Goal: Task Accomplishment & Management: Complete application form

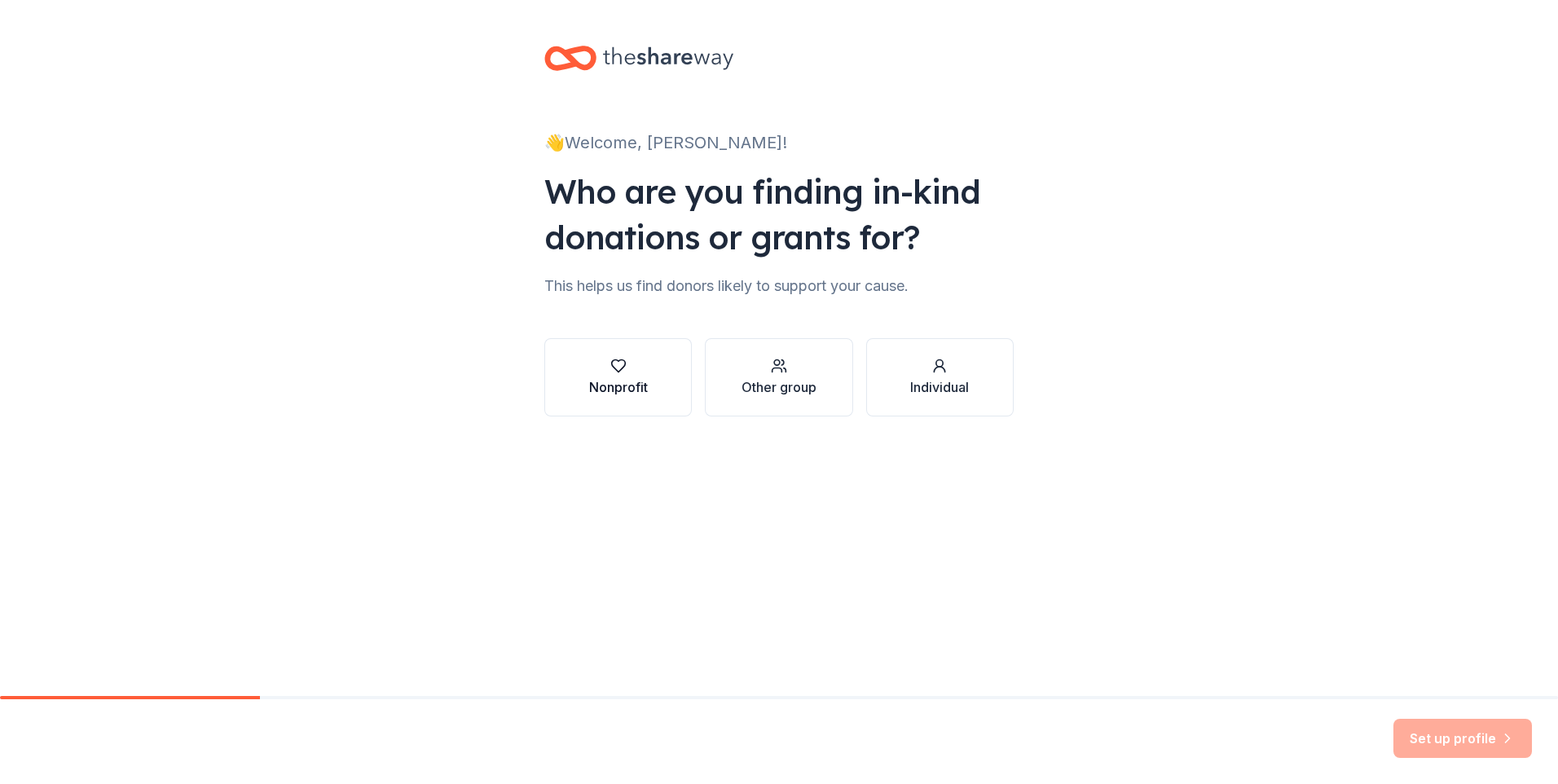
click at [622, 376] on div "Nonprofit" at bounding box center [619, 377] width 59 height 39
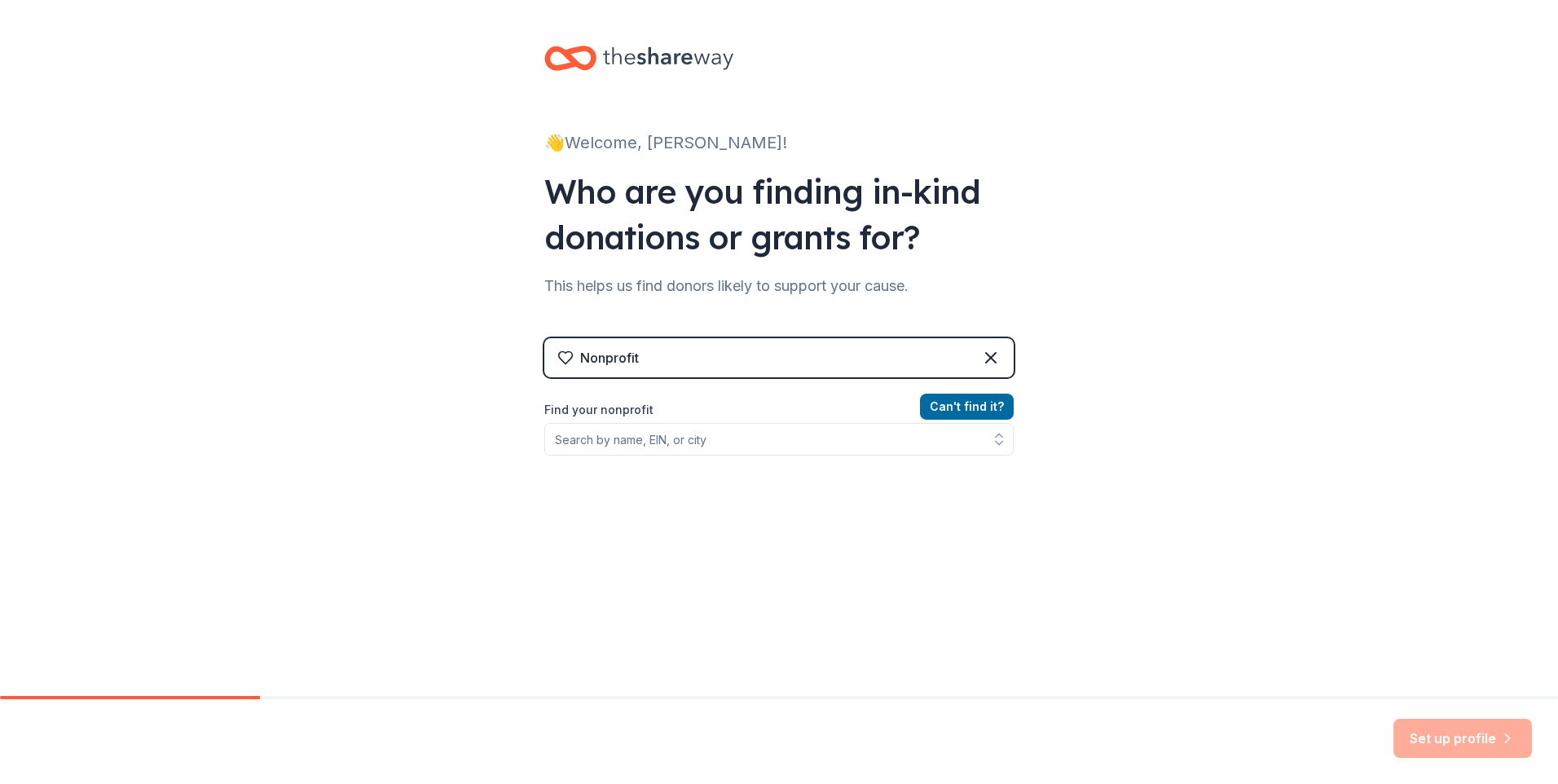
click at [633, 350] on div "Nonprofit" at bounding box center [610, 358] width 59 height 20
click at [690, 435] on input "Find your nonprofit" at bounding box center [779, 439] width 469 height 32
type input "[US_EMPLOYER_IDENTIFICATION_NUMBER]"
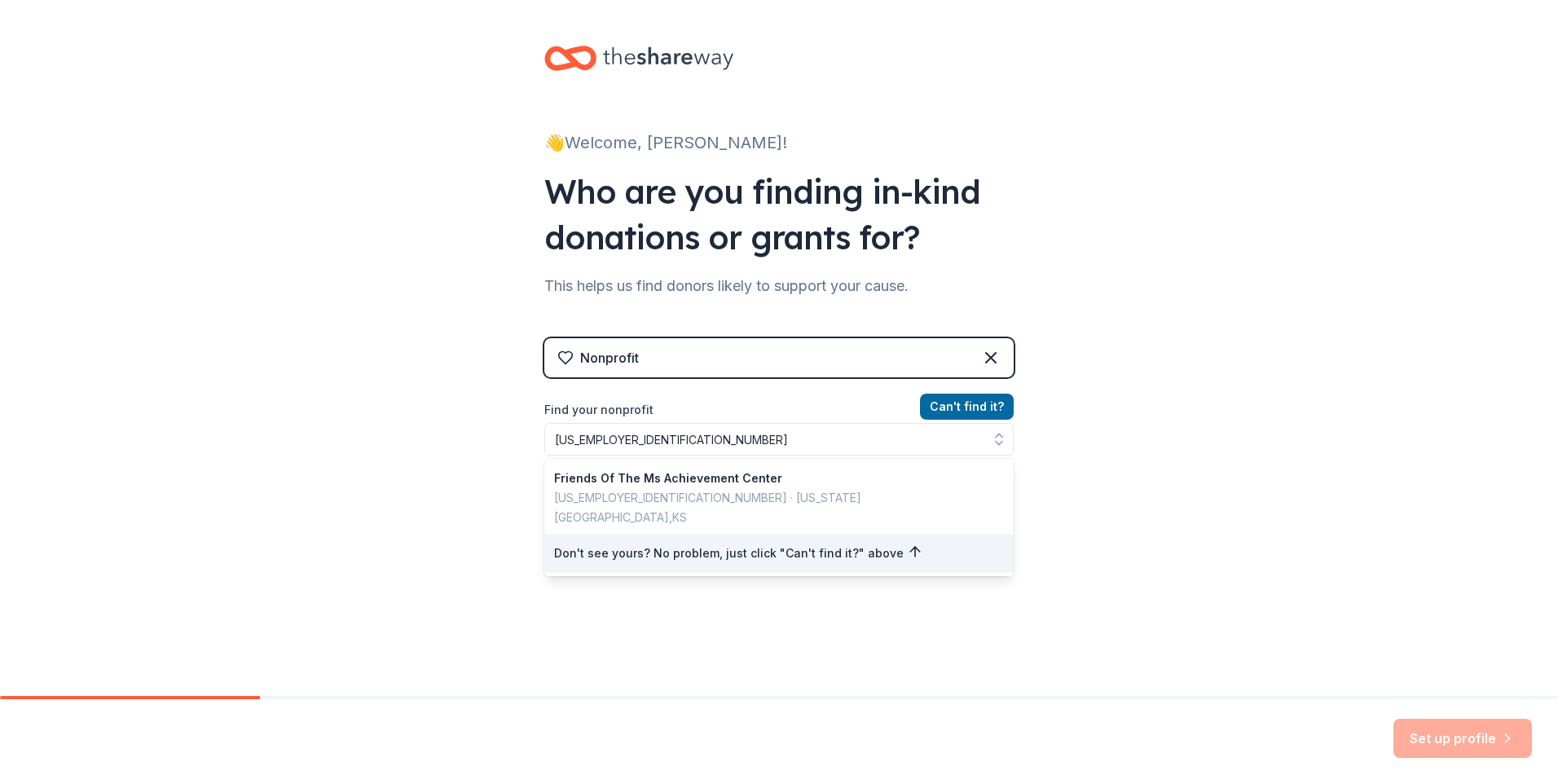
click at [1046, 595] on div "👋 Welcome, [PERSON_NAME]! Who are you finding in-kind donations or grants for? …" at bounding box center [779, 348] width 1558 height 696
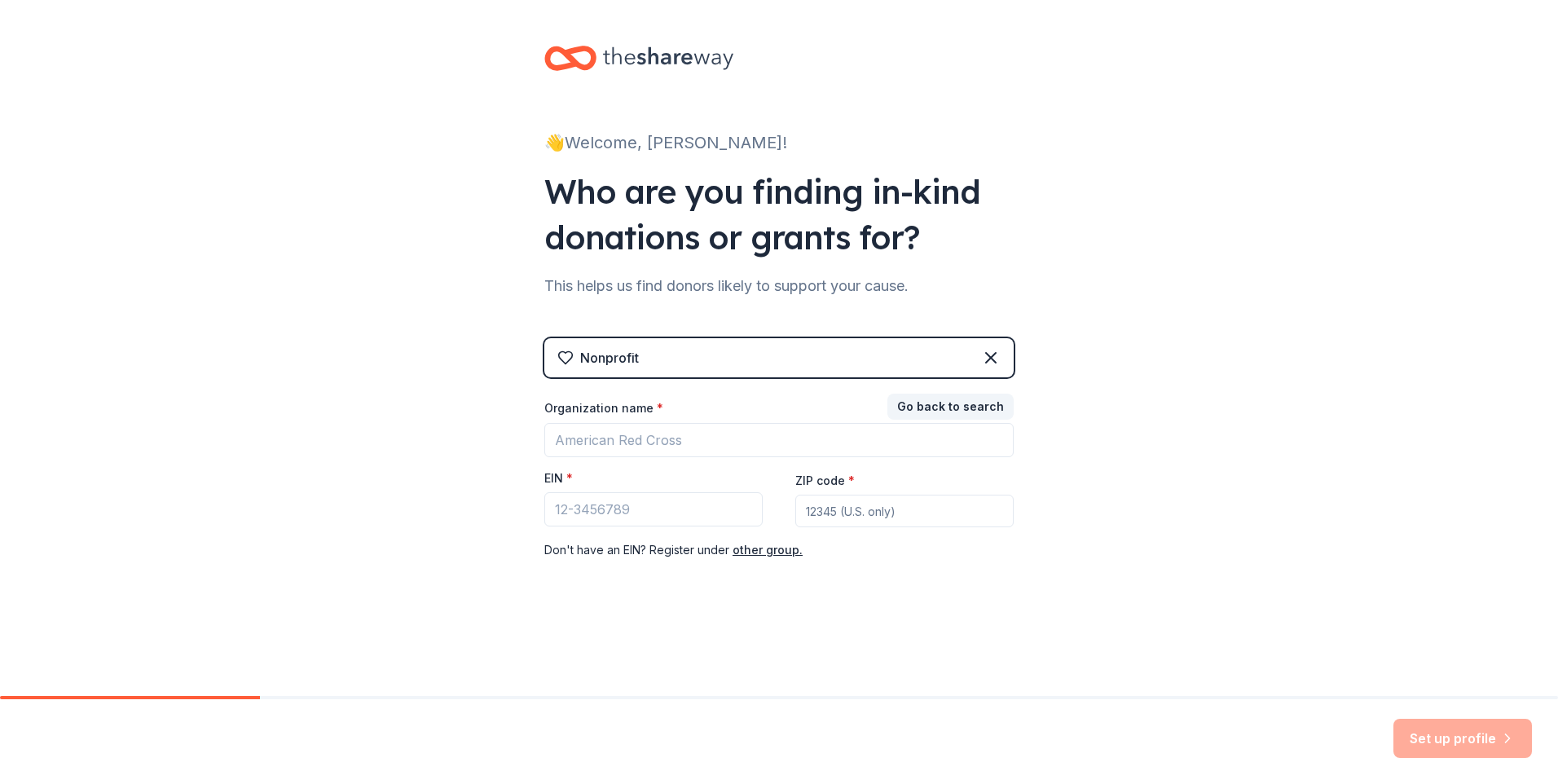
click at [718, 368] on div "Nonprofit" at bounding box center [779, 357] width 469 height 39
click at [699, 428] on input "Organization name *" at bounding box center [779, 440] width 469 height 34
type input "MS Achievement Center (MSAC)"
type input "66160"
click at [546, 485] on label "EIN *" at bounding box center [559, 478] width 29 height 16
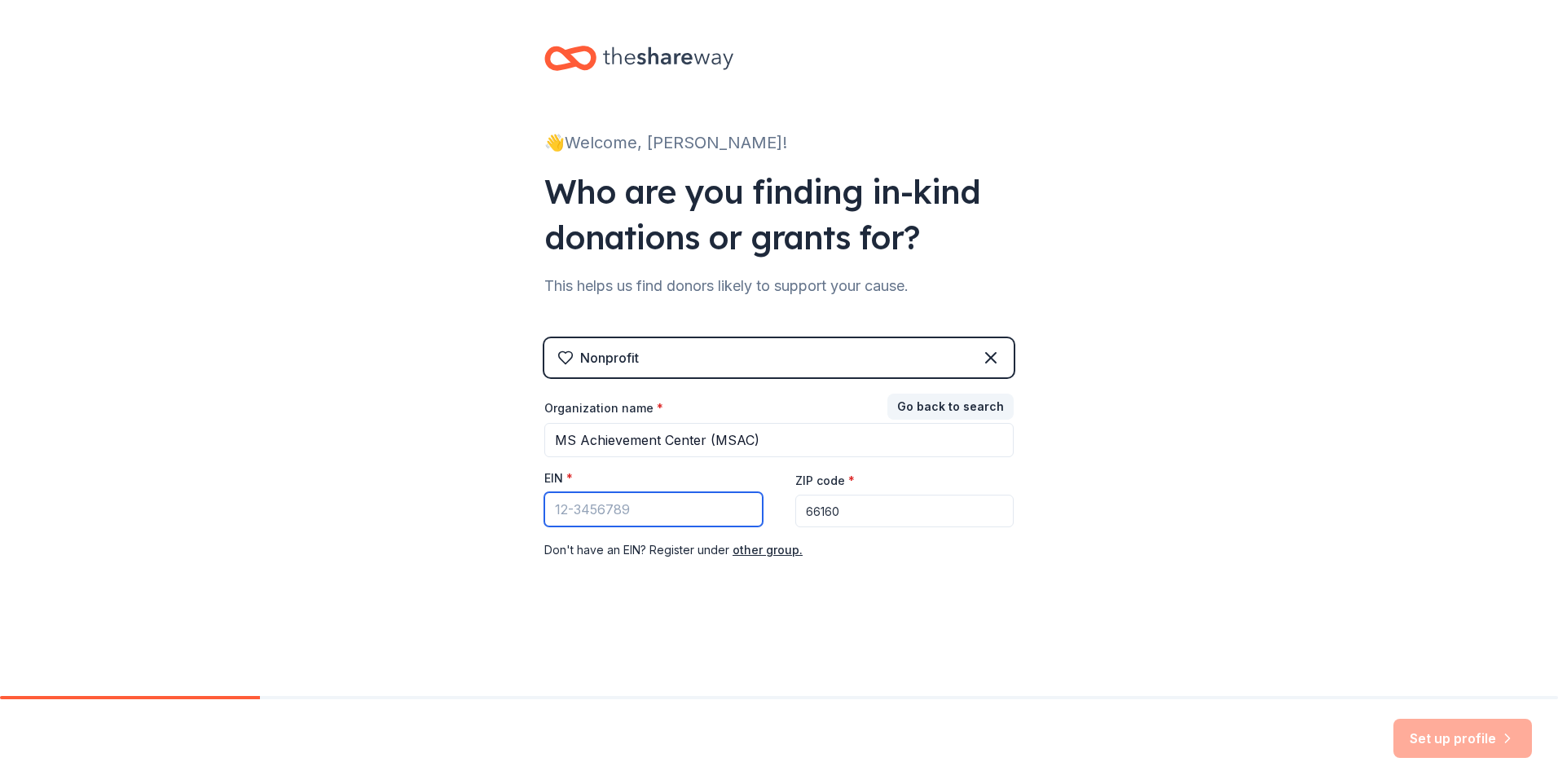
click at [546, 492] on input "EIN *" at bounding box center [654, 509] width 219 height 34
type input "[US_EMPLOYER_IDENTIFICATION_NUMBER]"
click at [1477, 735] on button "Set up profile" at bounding box center [1463, 737] width 139 height 39
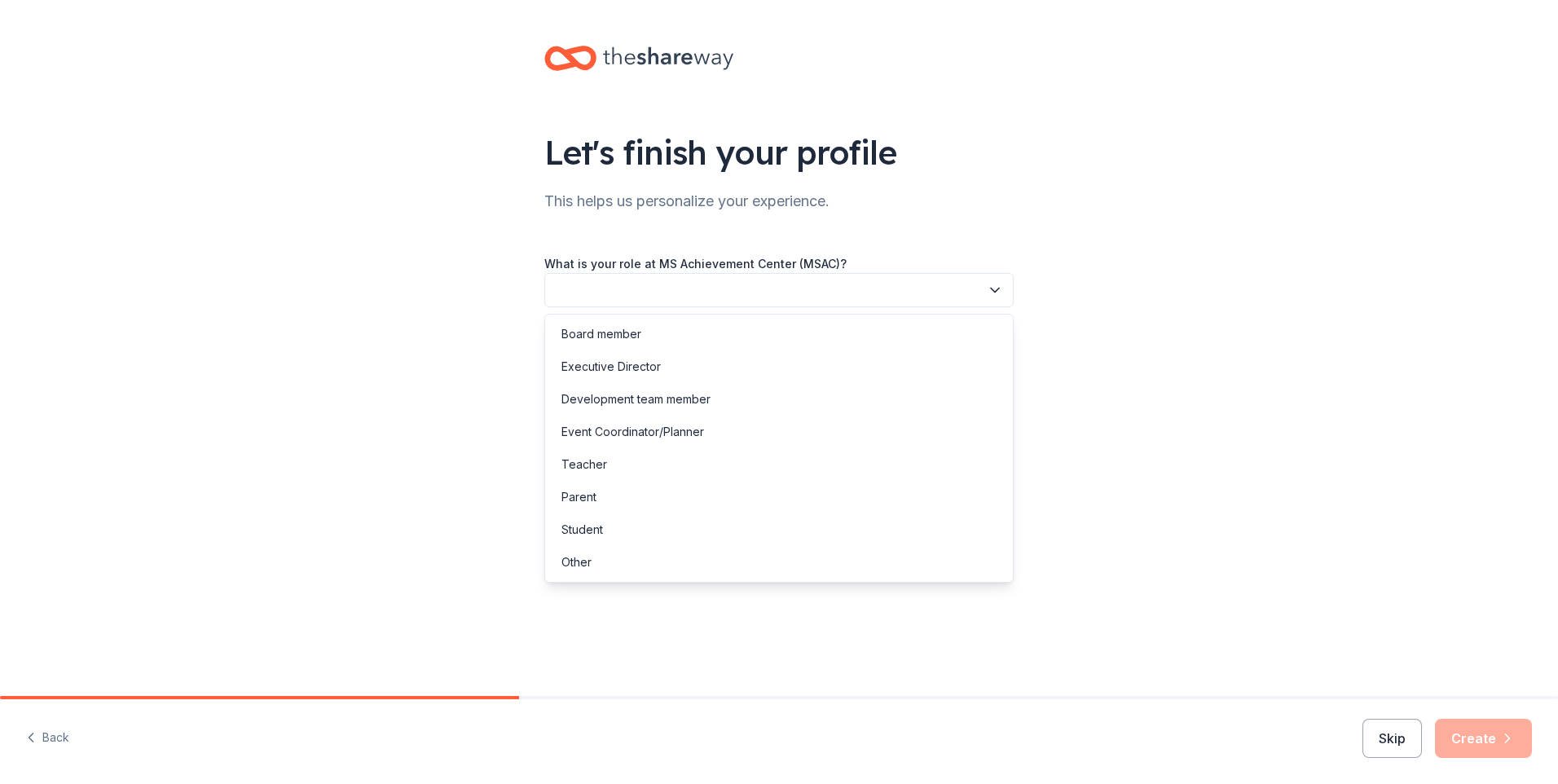
click at [618, 279] on button "button" at bounding box center [779, 290] width 469 height 34
click at [458, 280] on div "Let's finish your profile This helps us personalize your experience. What is yo…" at bounding box center [779, 265] width 1558 height 532
